Goal: Transaction & Acquisition: Download file/media

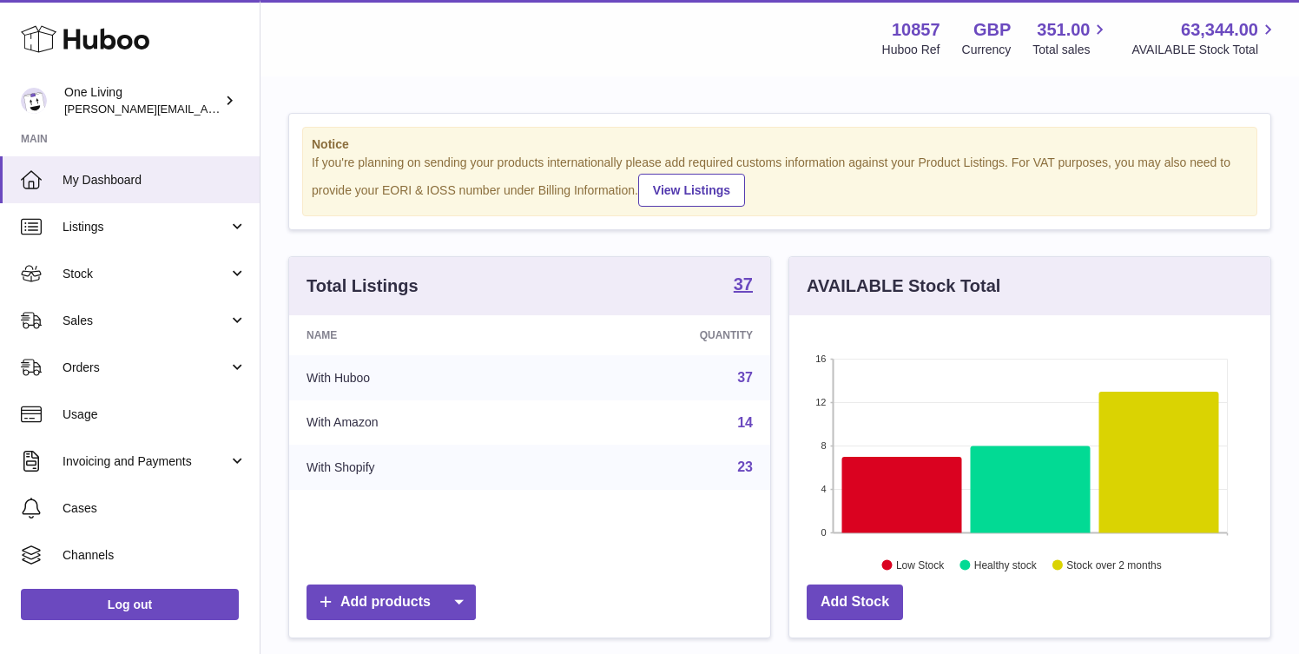
scroll to position [271, 481]
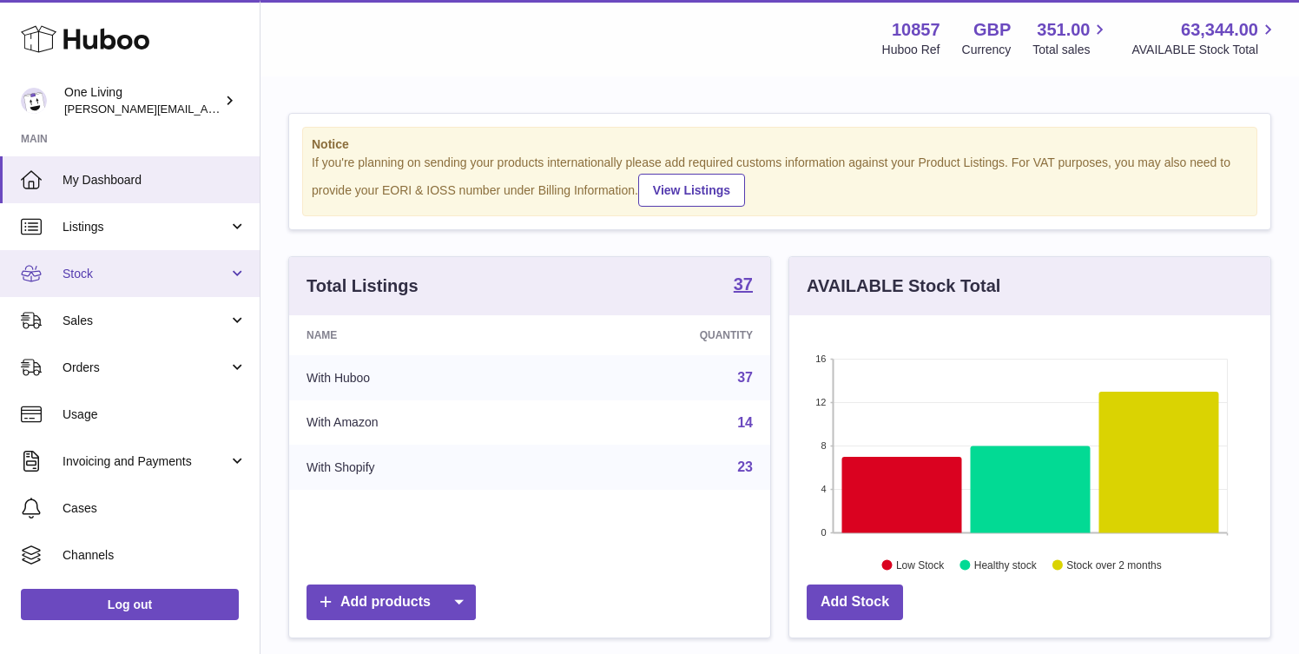
click at [112, 273] on span "Stock" at bounding box center [146, 274] width 166 height 16
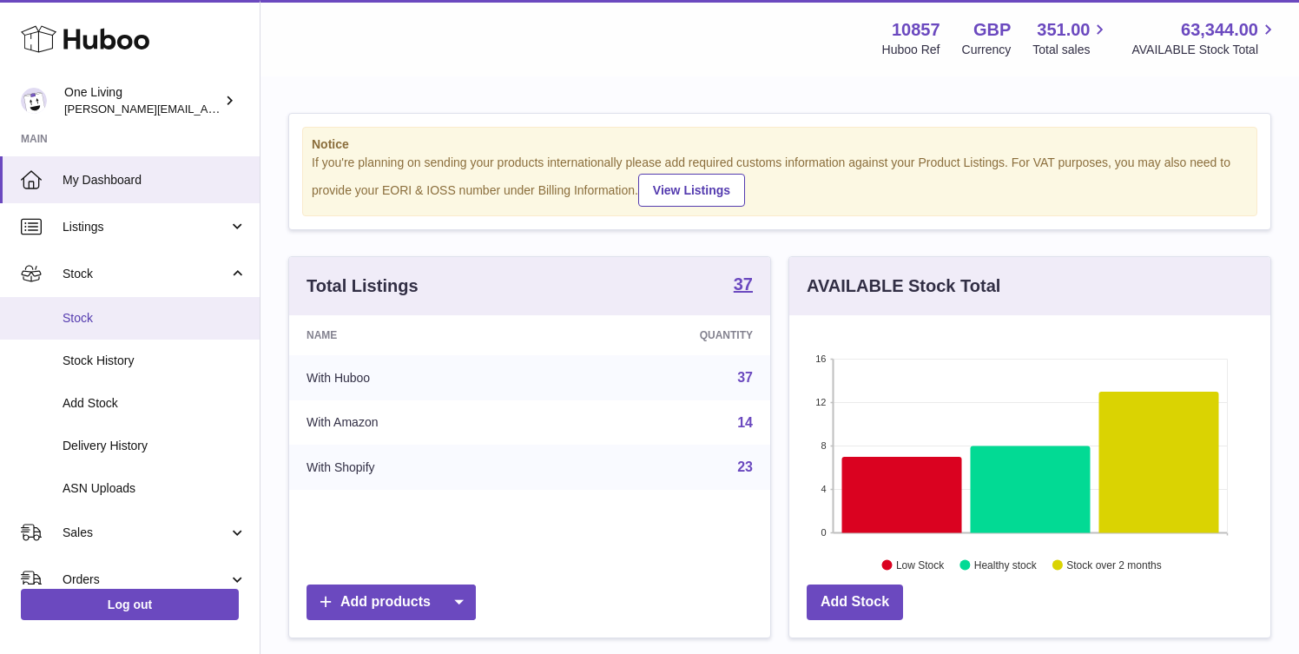
click at [112, 319] on span "Stock" at bounding box center [155, 318] width 184 height 16
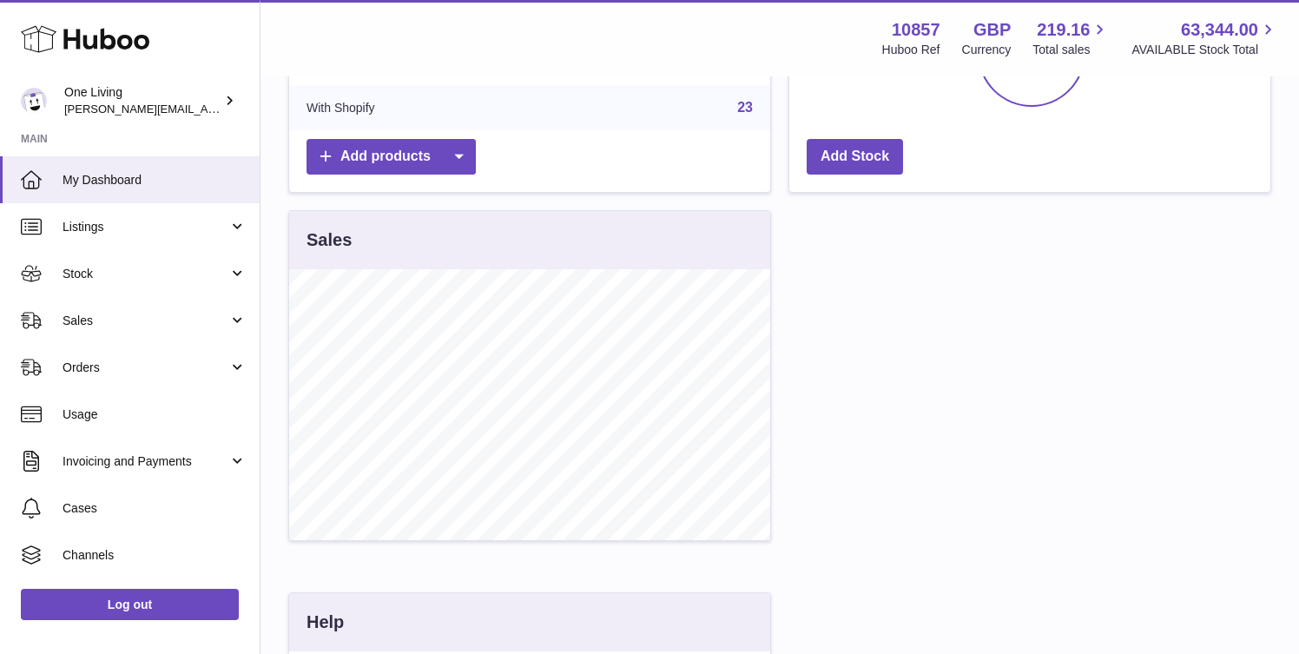
scroll to position [396, 0]
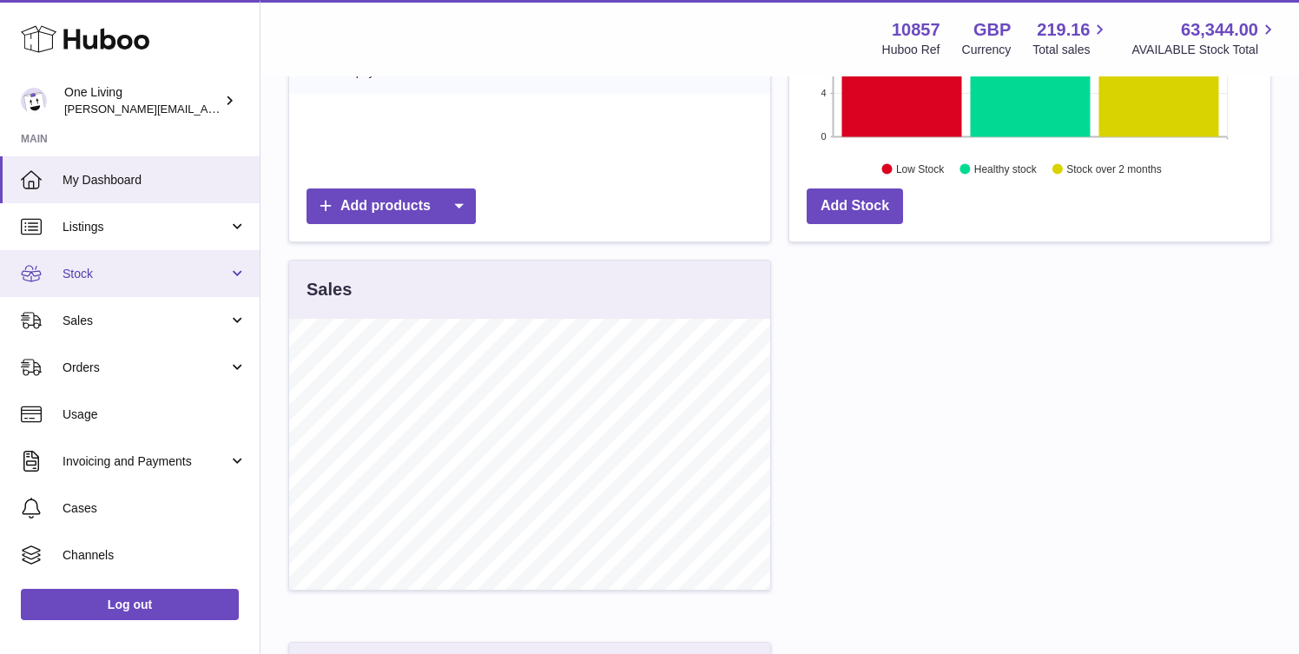
click at [209, 271] on span "Stock" at bounding box center [146, 274] width 166 height 16
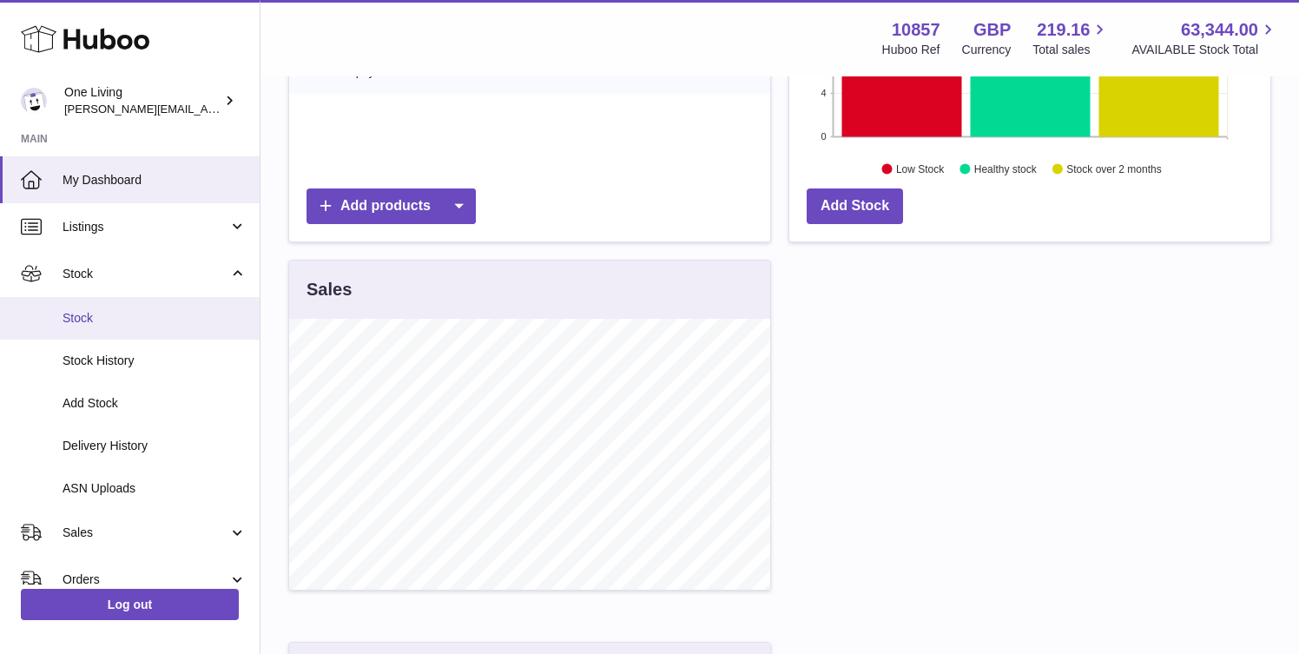
click at [102, 325] on span "Stock" at bounding box center [155, 318] width 184 height 16
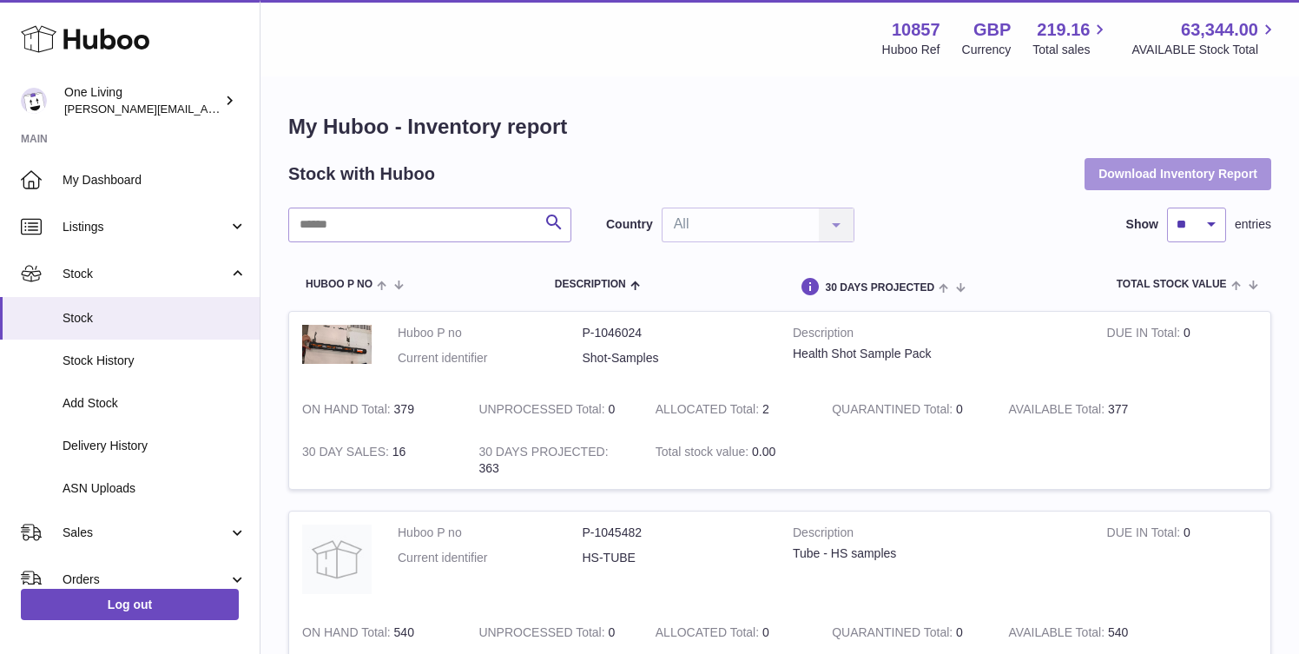
click at [1140, 169] on button "Download Inventory Report" at bounding box center [1177, 173] width 187 height 31
